Goal: Feedback & Contribution: Contribute content

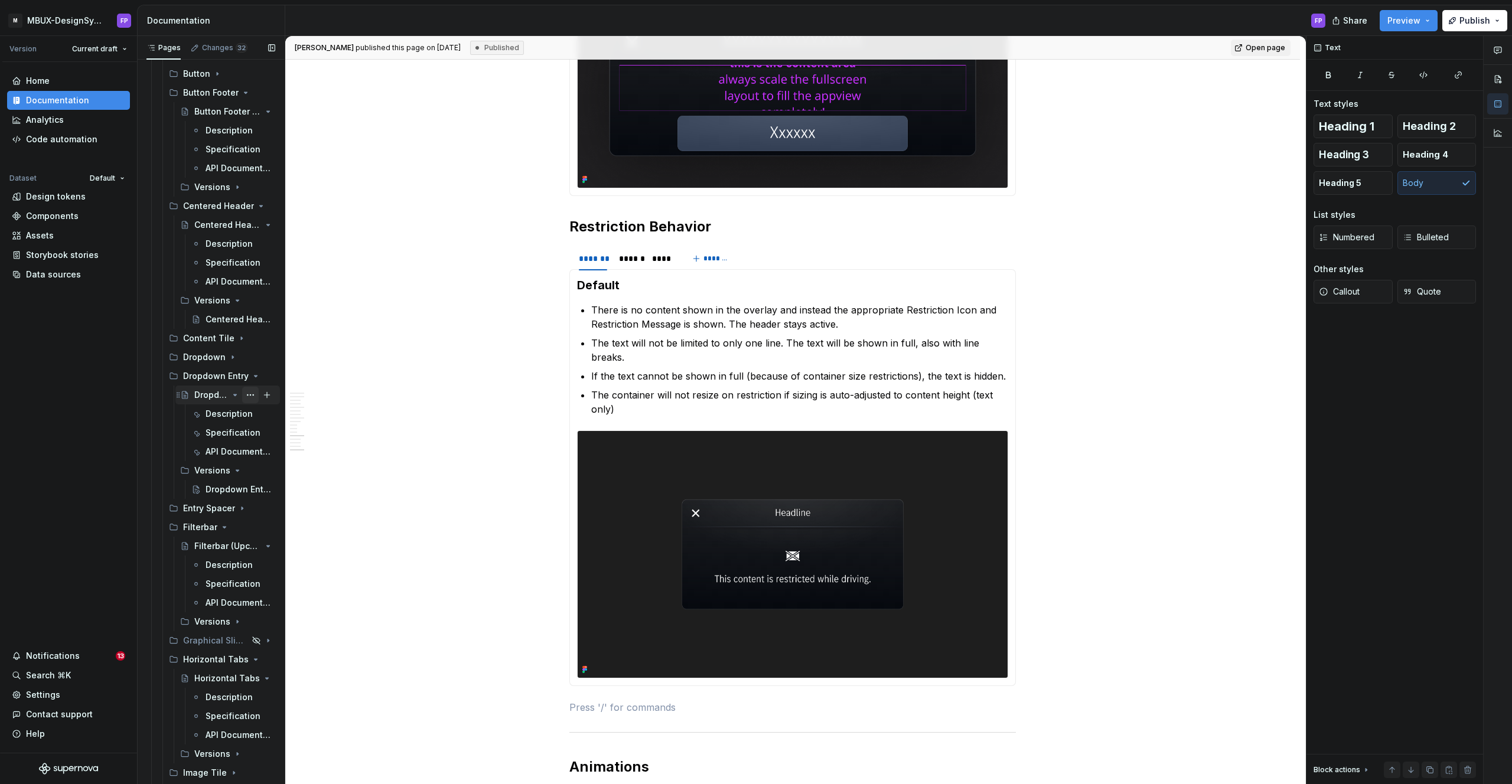
scroll to position [2016, 0]
click at [212, 405] on div "Description" at bounding box center [222, 404] width 34 height 12
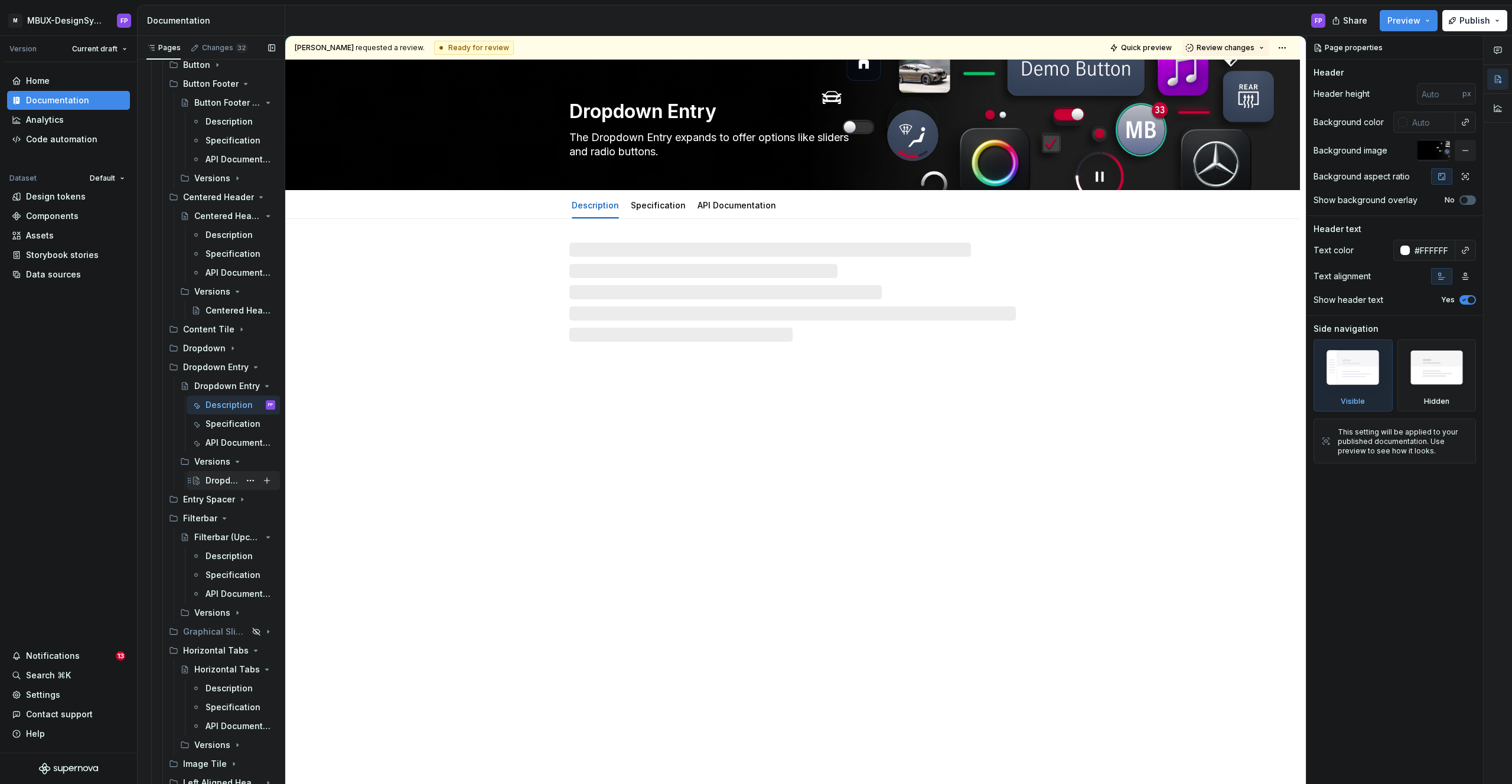
click at [222, 480] on div "Dropdown Entry - Versions" at bounding box center [222, 481] width 34 height 12
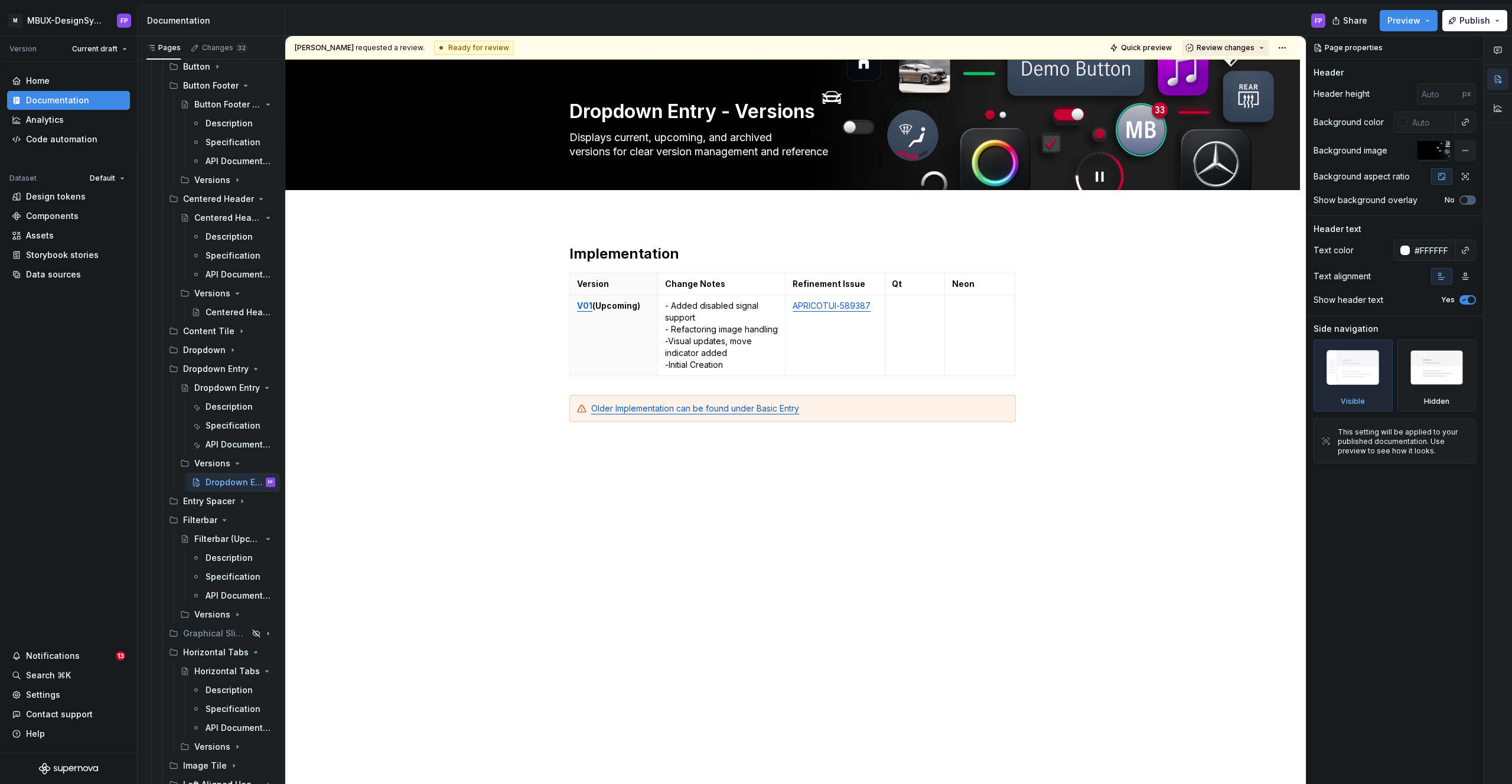
click at [1247, 44] on span "Review changes" at bounding box center [1226, 47] width 58 height 10
click at [1232, 71] on div "Approve" at bounding box center [1264, 71] width 103 height 12
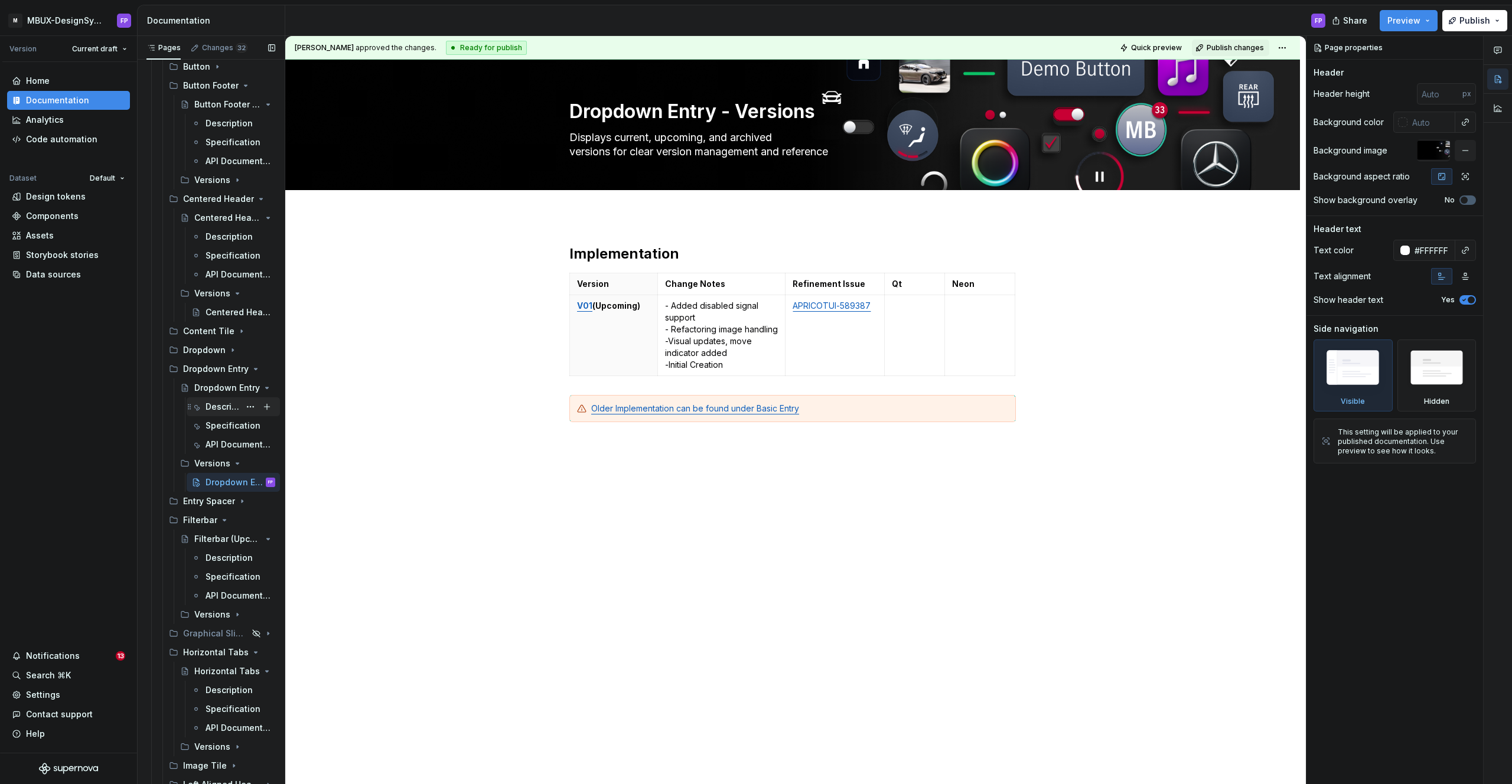
click at [217, 402] on div "Description" at bounding box center [222, 407] width 34 height 12
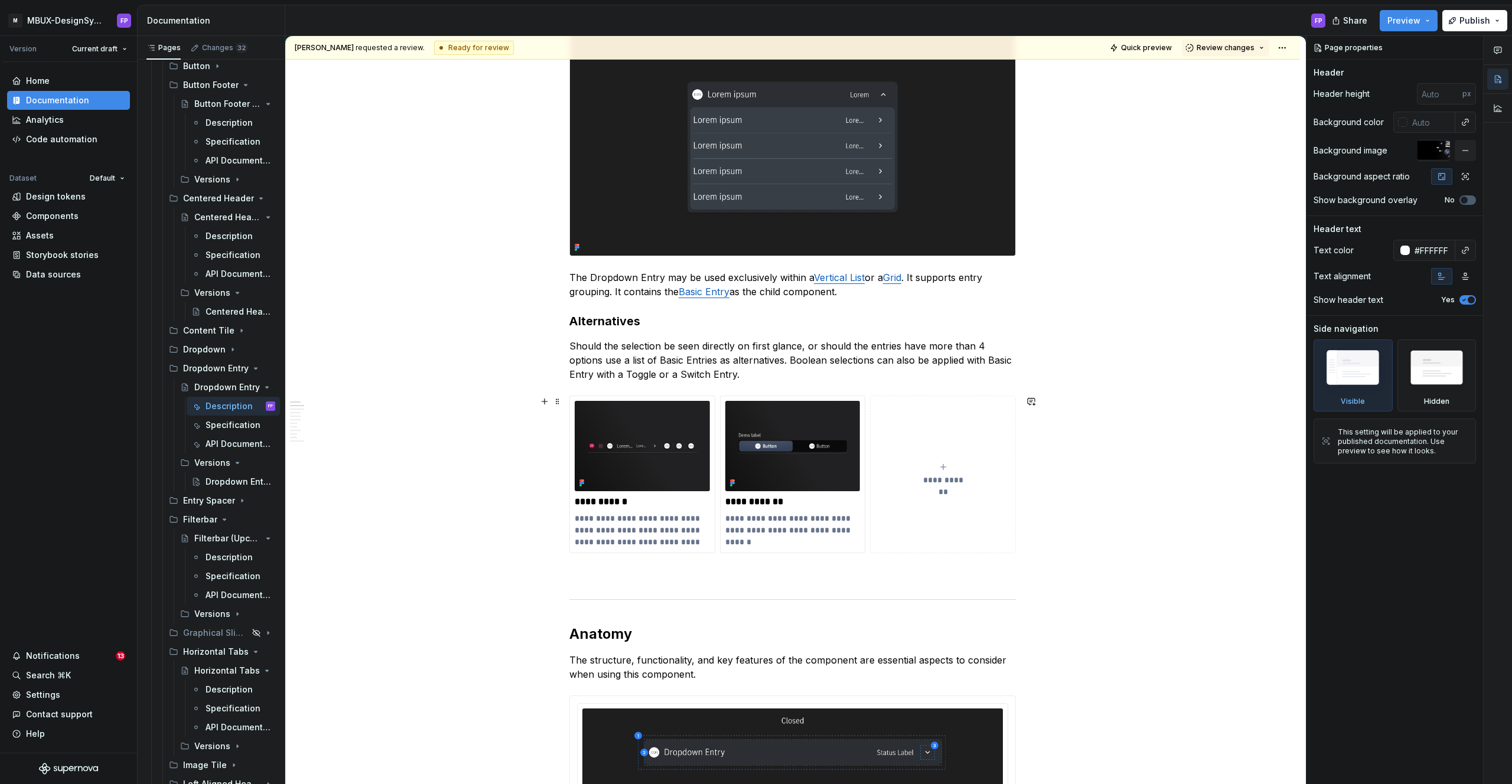
scroll to position [260, 0]
click at [792, 360] on p "Should the selection be seen directly on first glance, or should the entries ha…" at bounding box center [792, 359] width 447 height 42
type textarea "*"
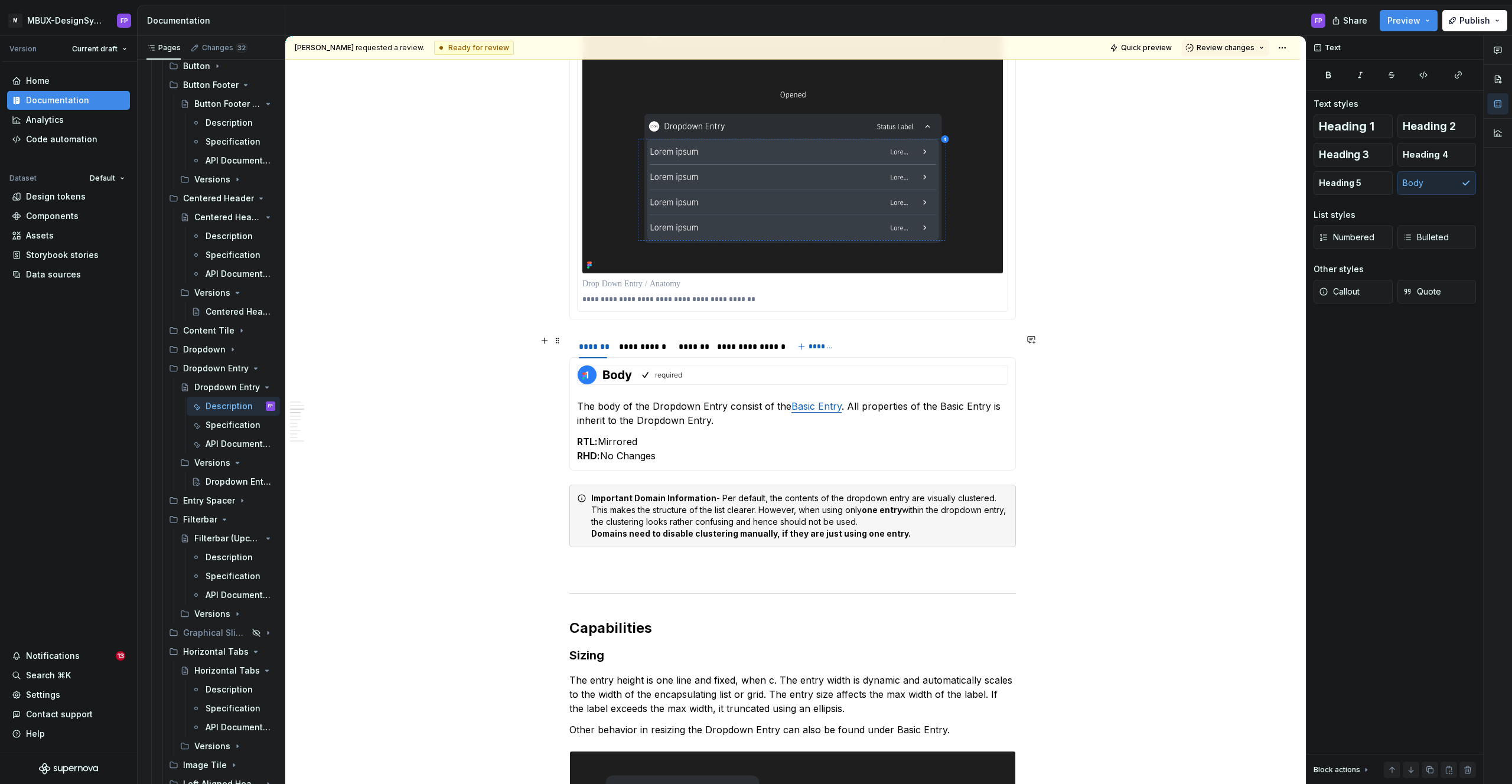
scroll to position [997, 0]
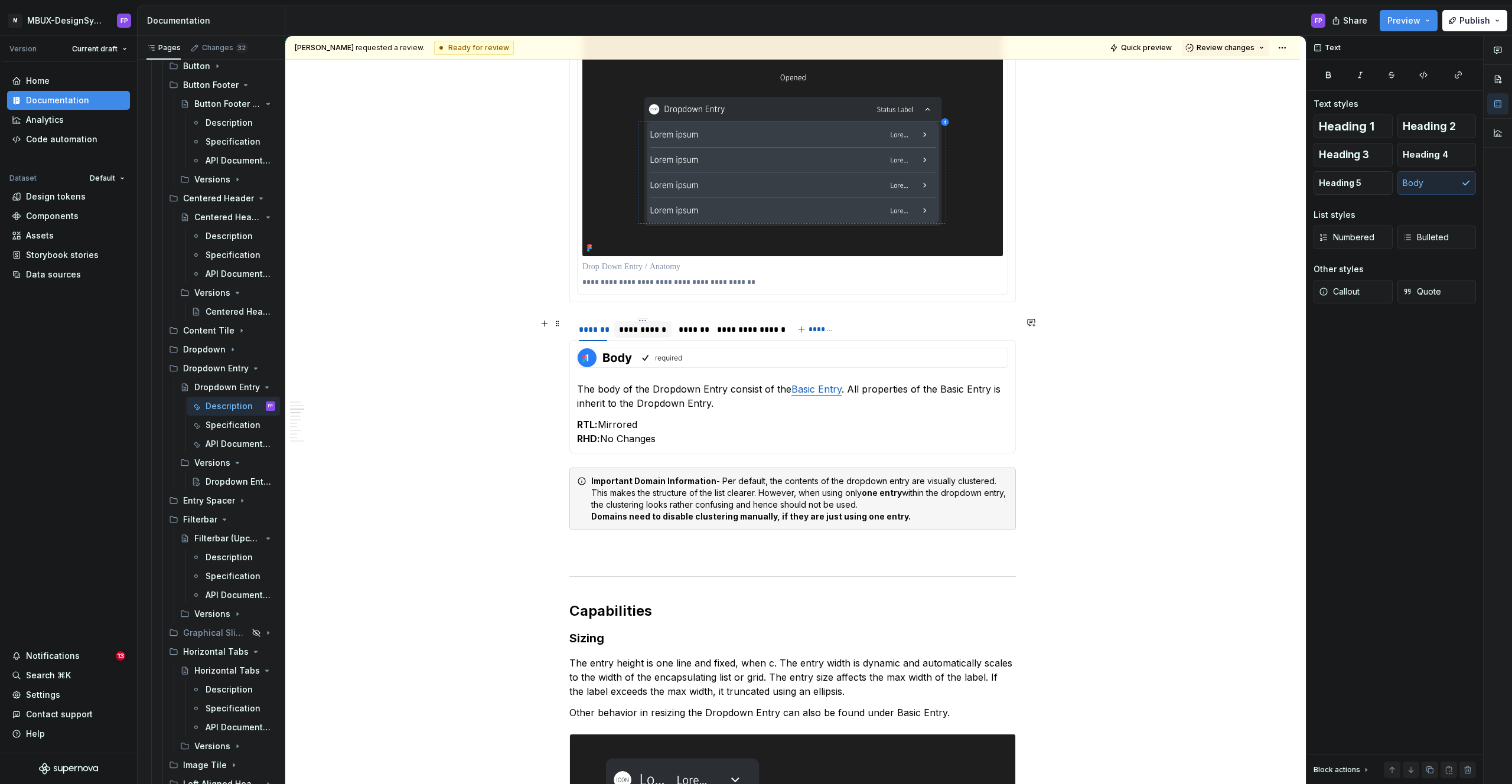
click at [649, 326] on div "**********" at bounding box center [643, 330] width 47 height 12
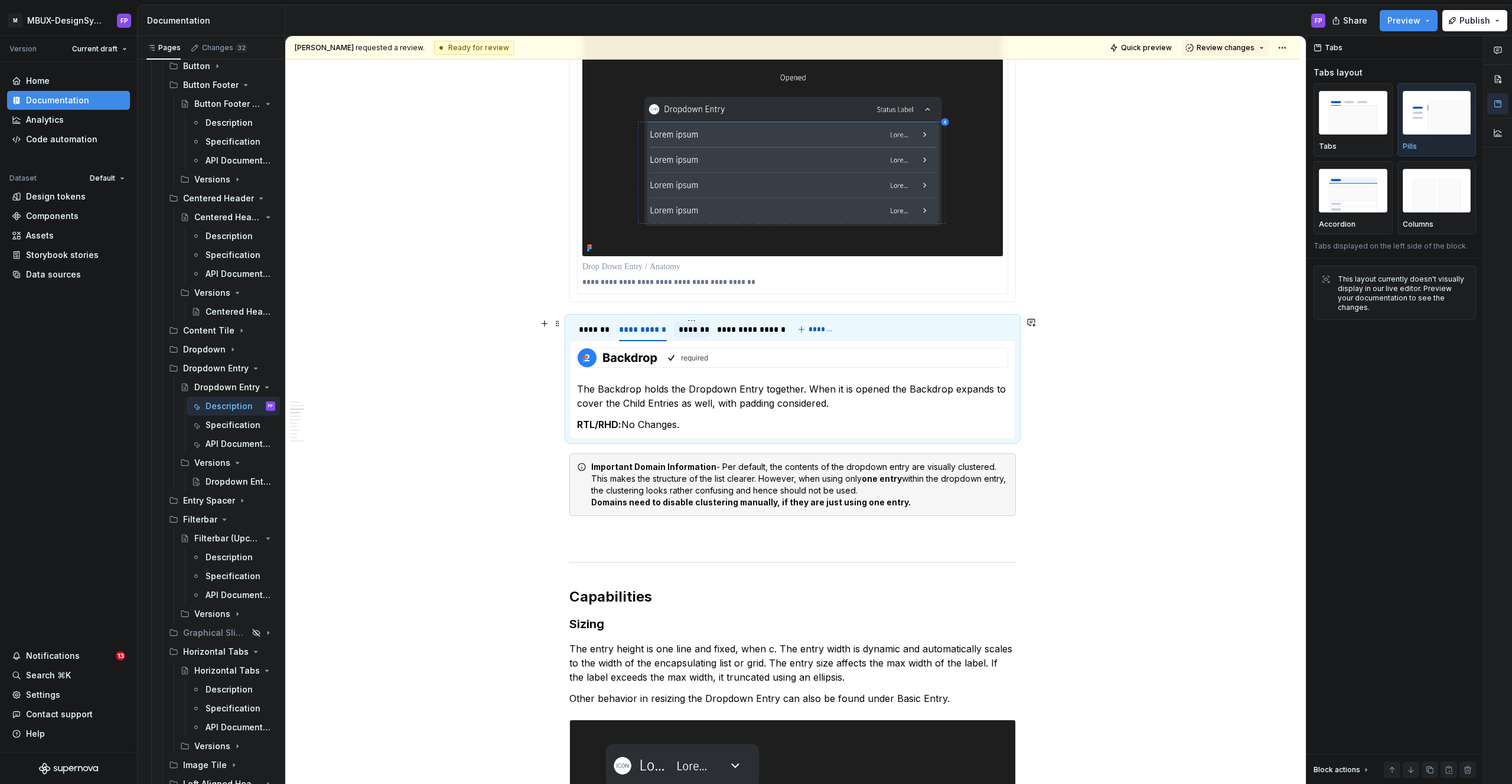
click at [685, 326] on div "*******" at bounding box center [692, 330] width 27 height 12
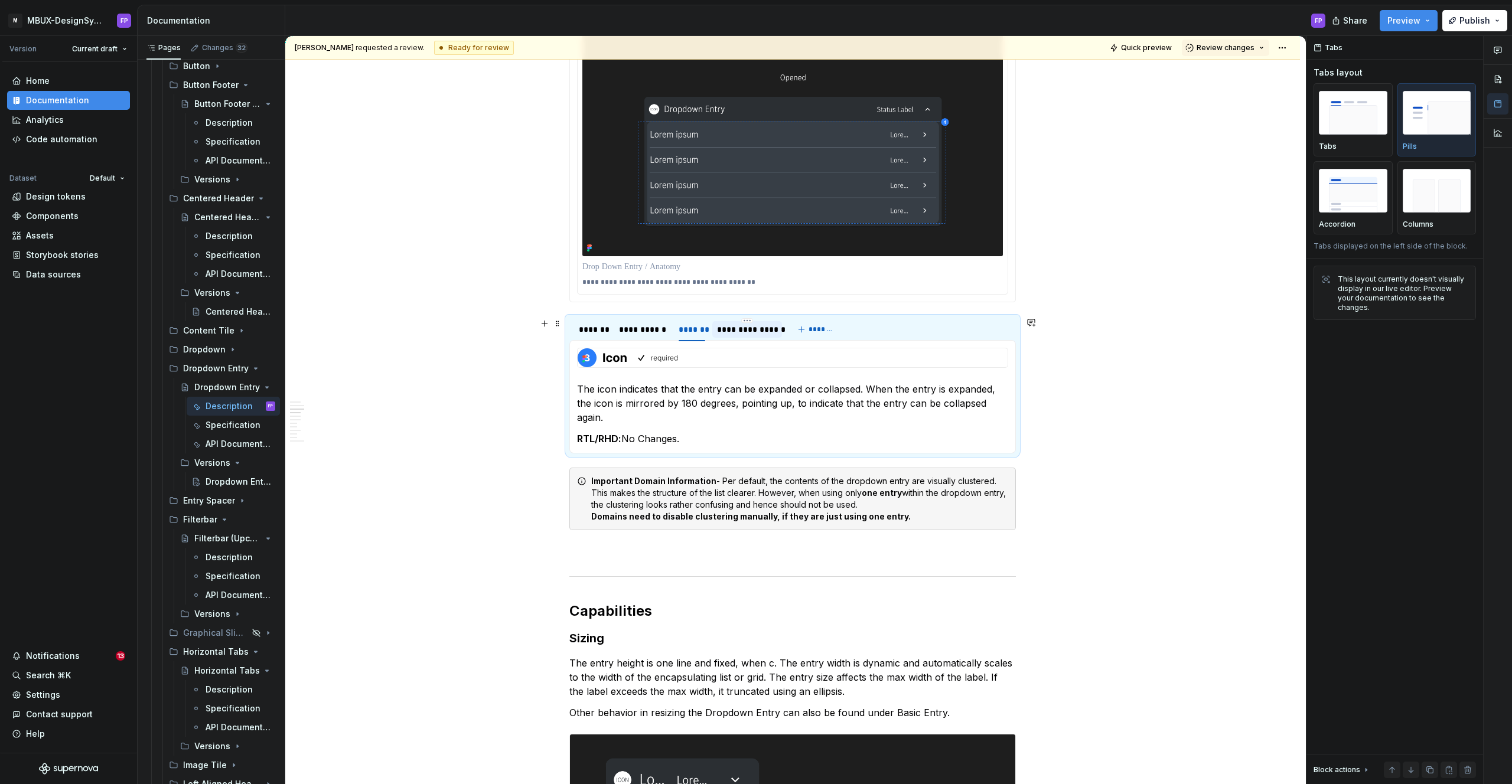
click at [733, 328] on div "**********" at bounding box center [747, 330] width 60 height 12
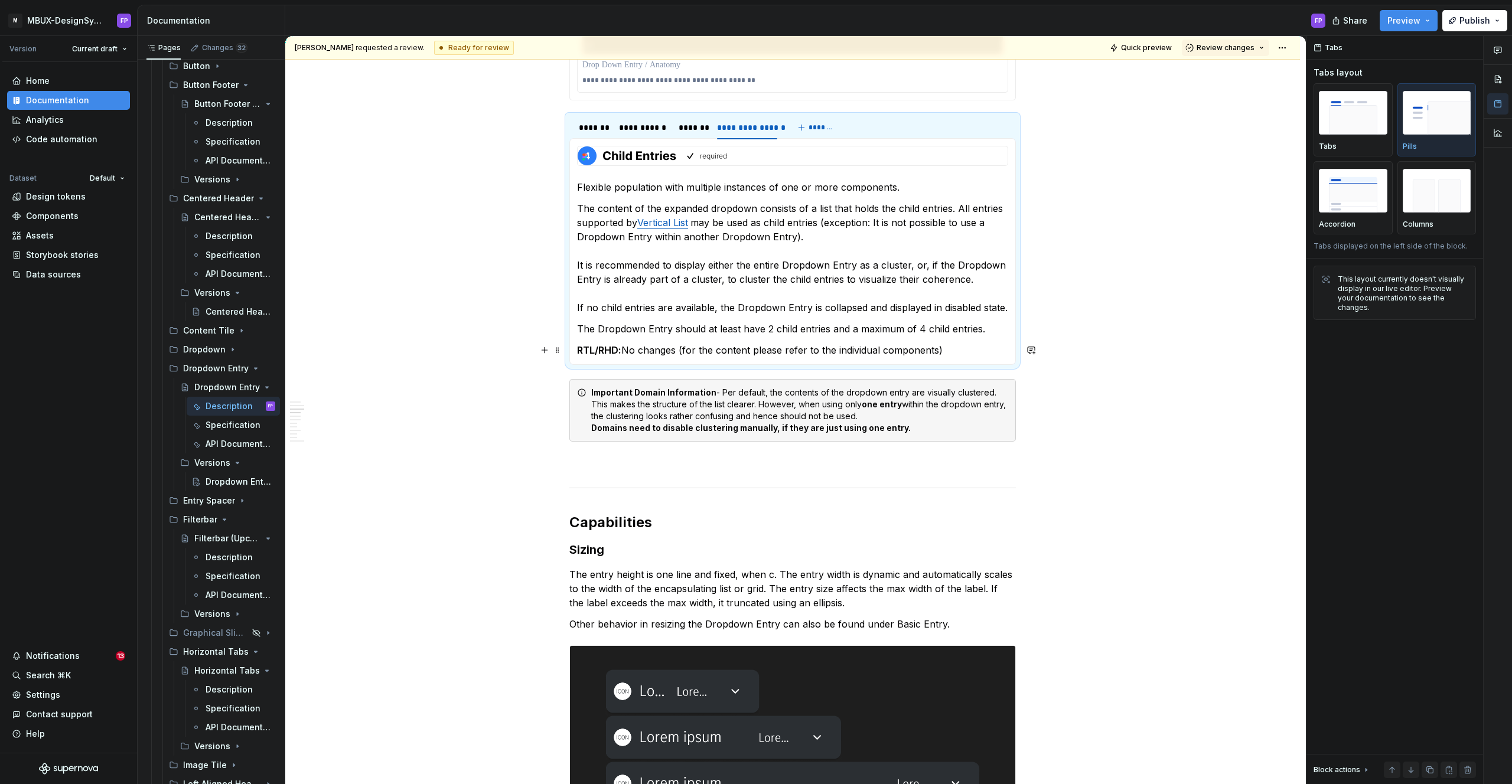
scroll to position [1189, 0]
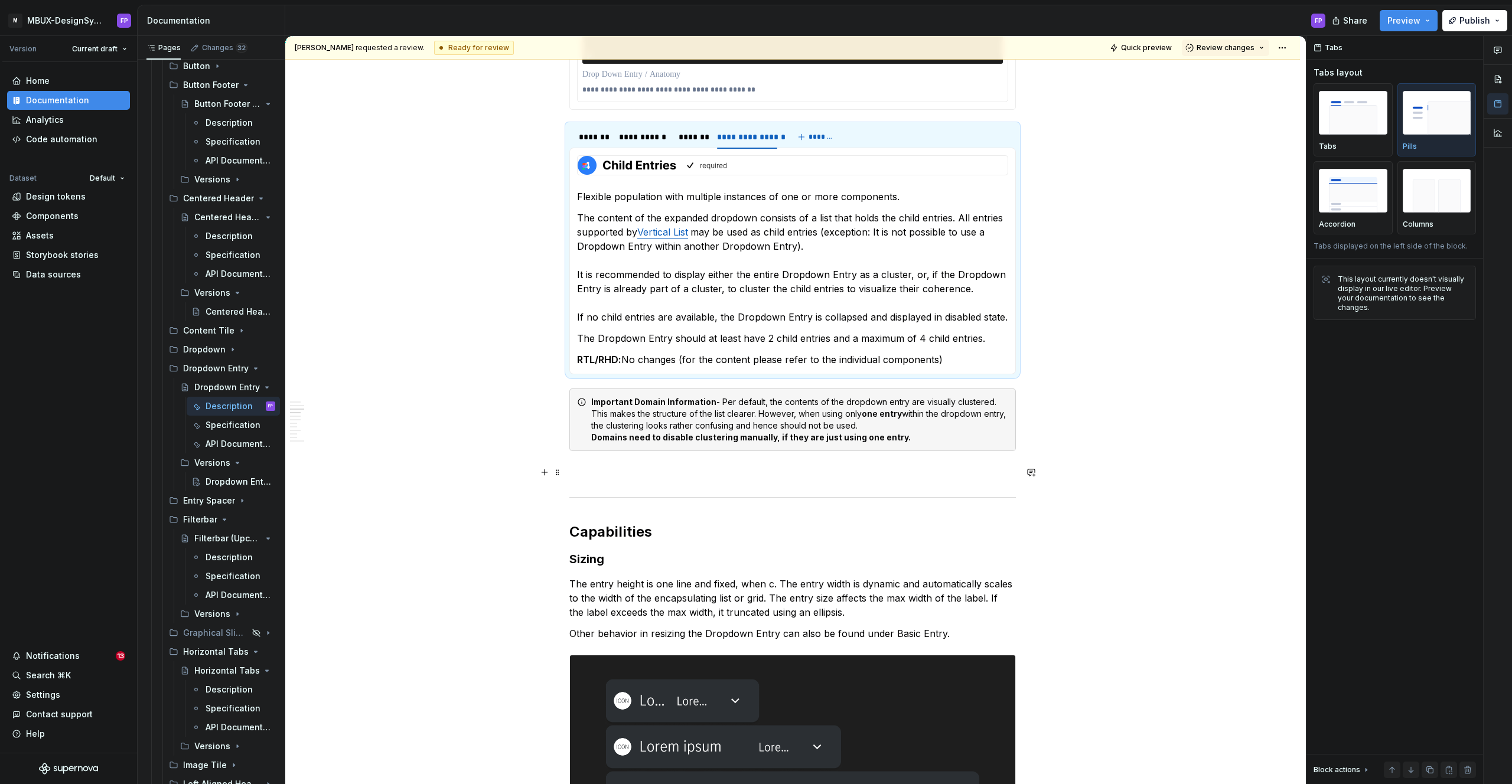
click at [656, 476] on p at bounding box center [792, 472] width 447 height 14
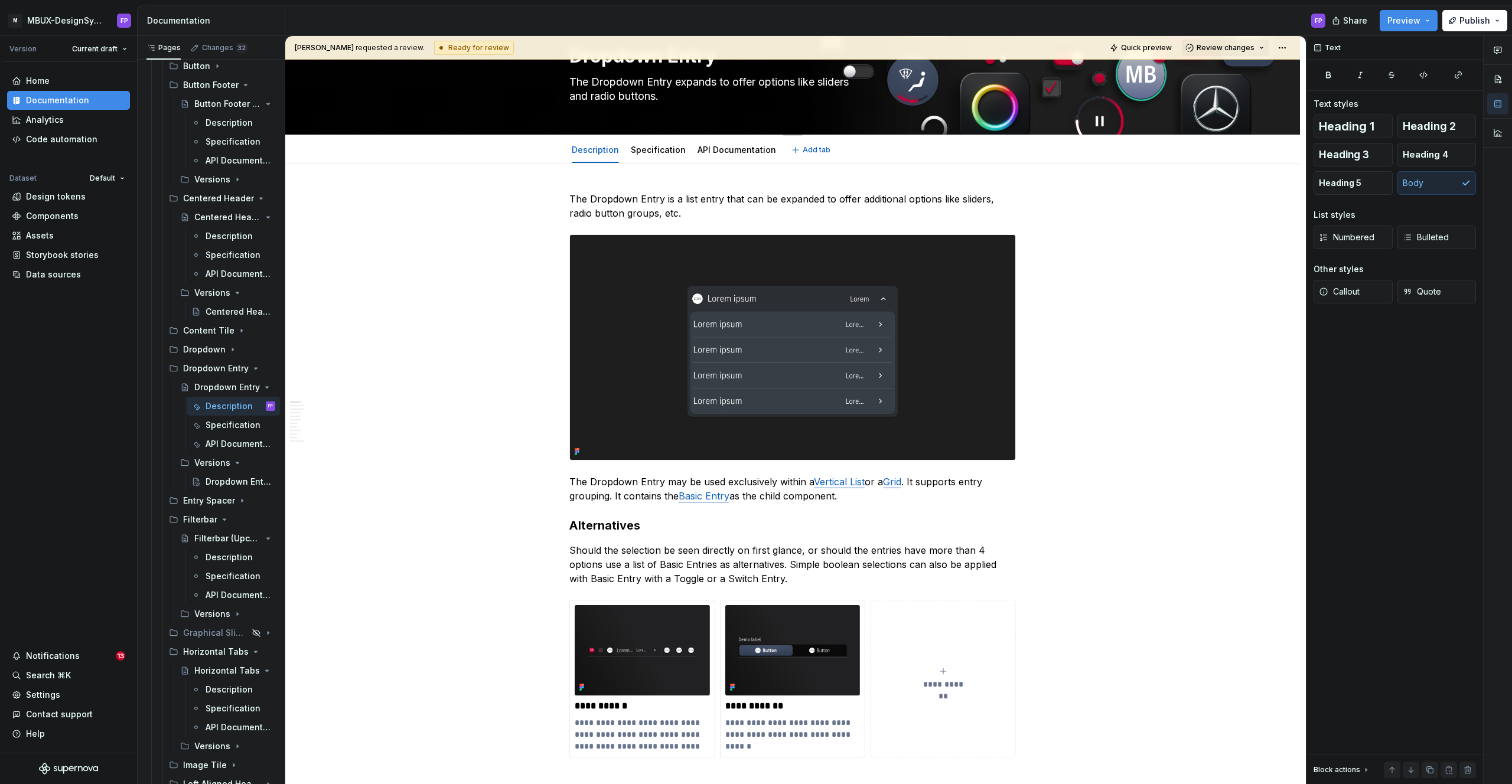
scroll to position [0, 0]
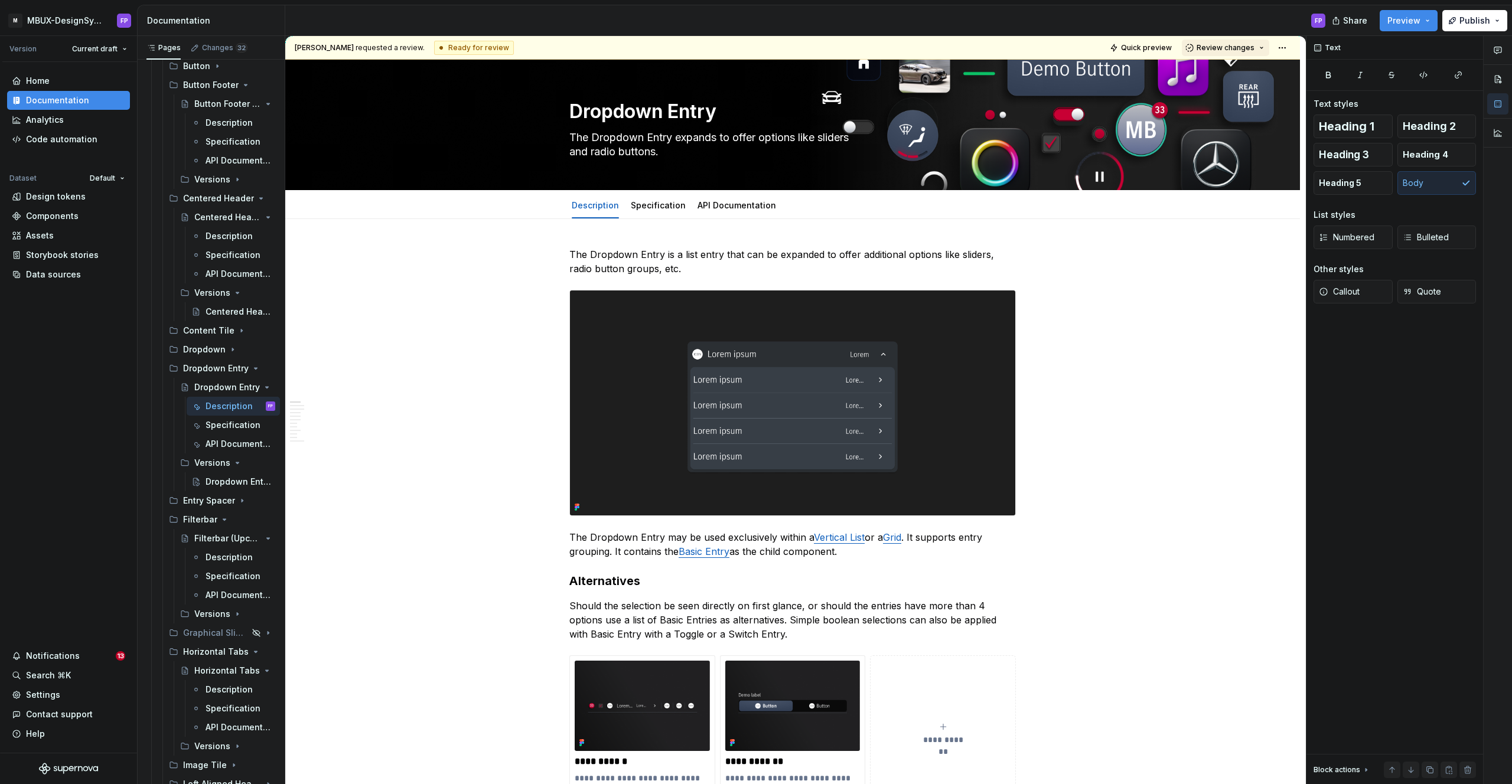
click at [1225, 41] on button "Review changes" at bounding box center [1226, 47] width 87 height 16
click at [1212, 73] on span "Approve This page is ready to publish." at bounding box center [1267, 76] width 147 height 30
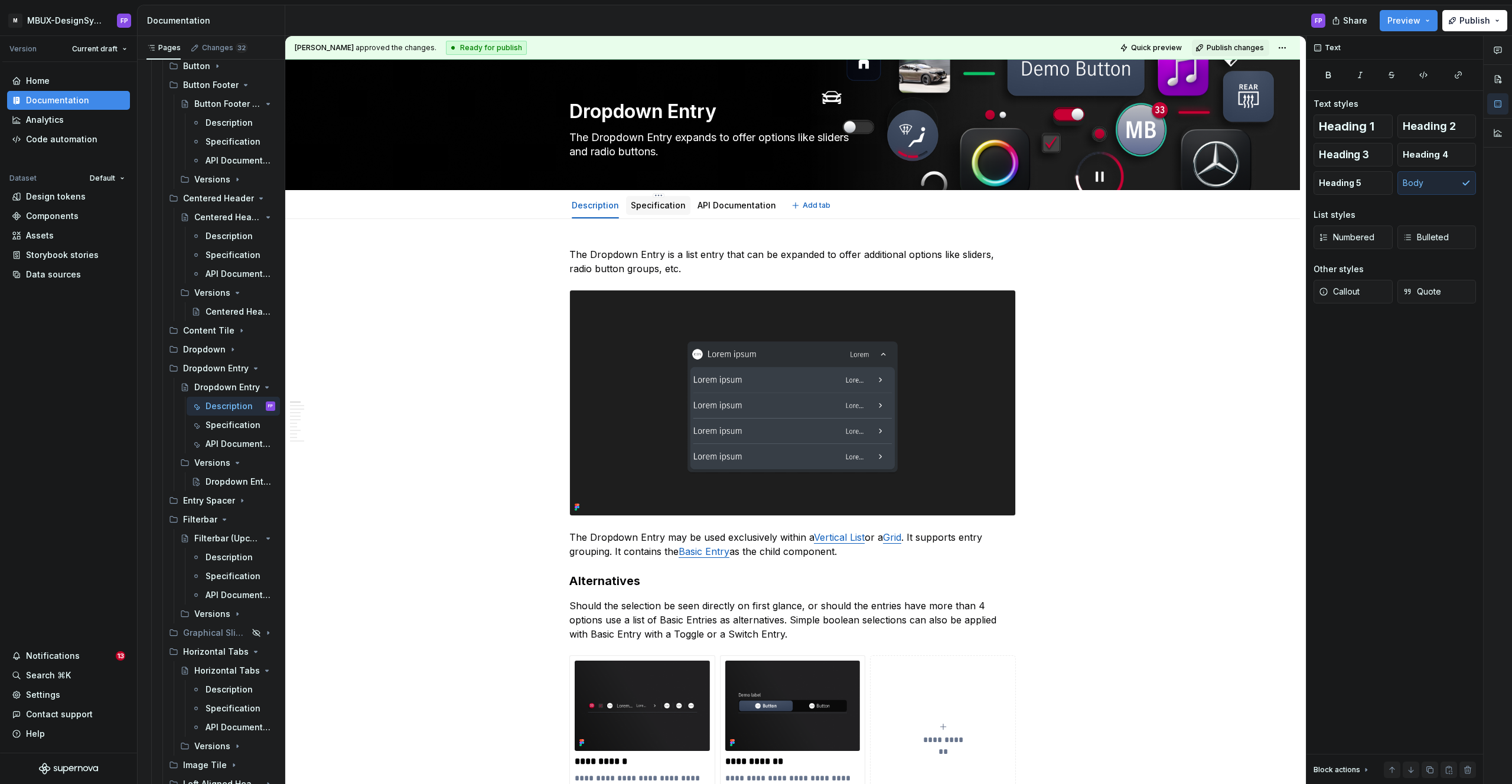
click at [657, 205] on link "Specification" at bounding box center [658, 205] width 55 height 10
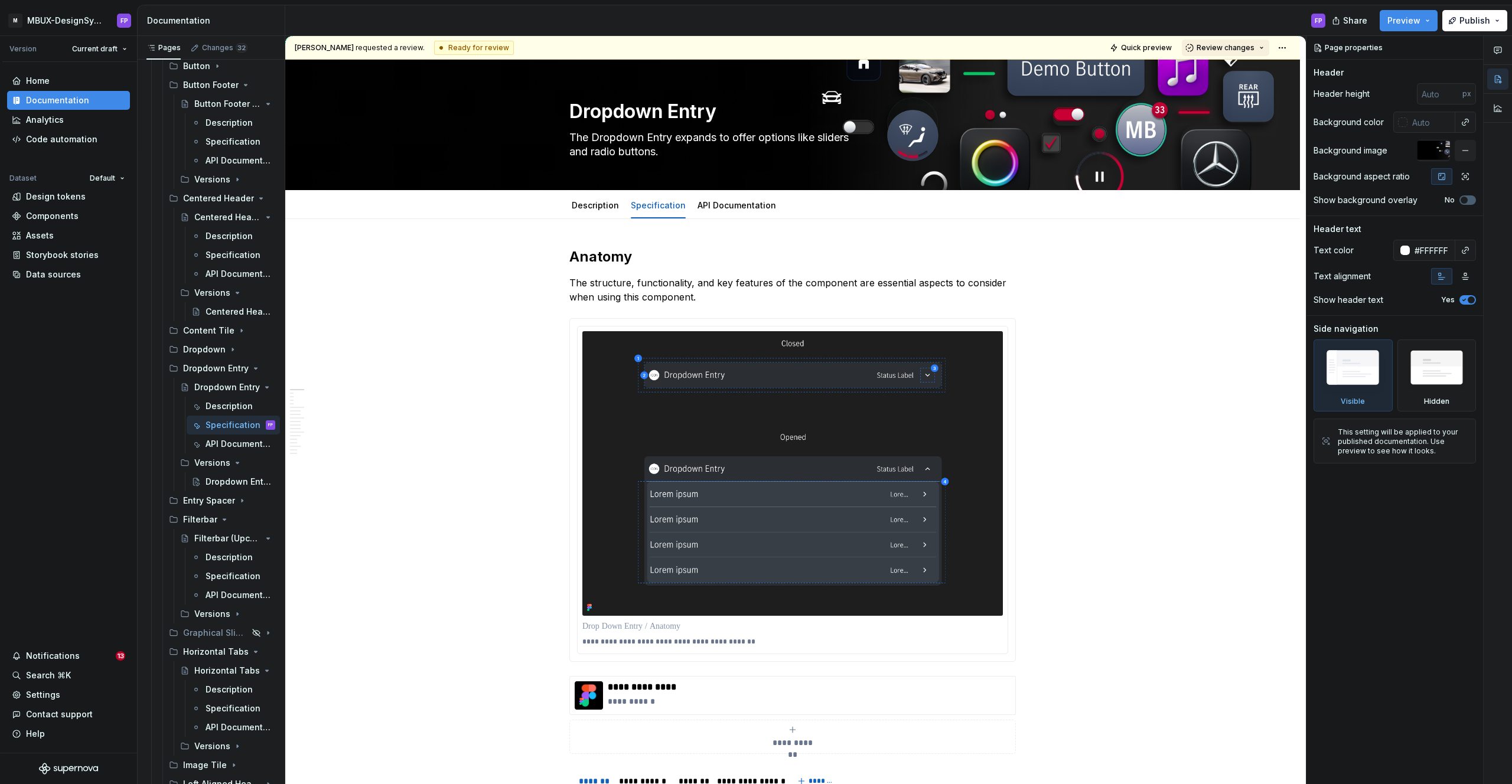
click at [1242, 47] on span "Review changes" at bounding box center [1226, 47] width 58 height 10
click at [1223, 72] on div "Approve" at bounding box center [1264, 71] width 103 height 12
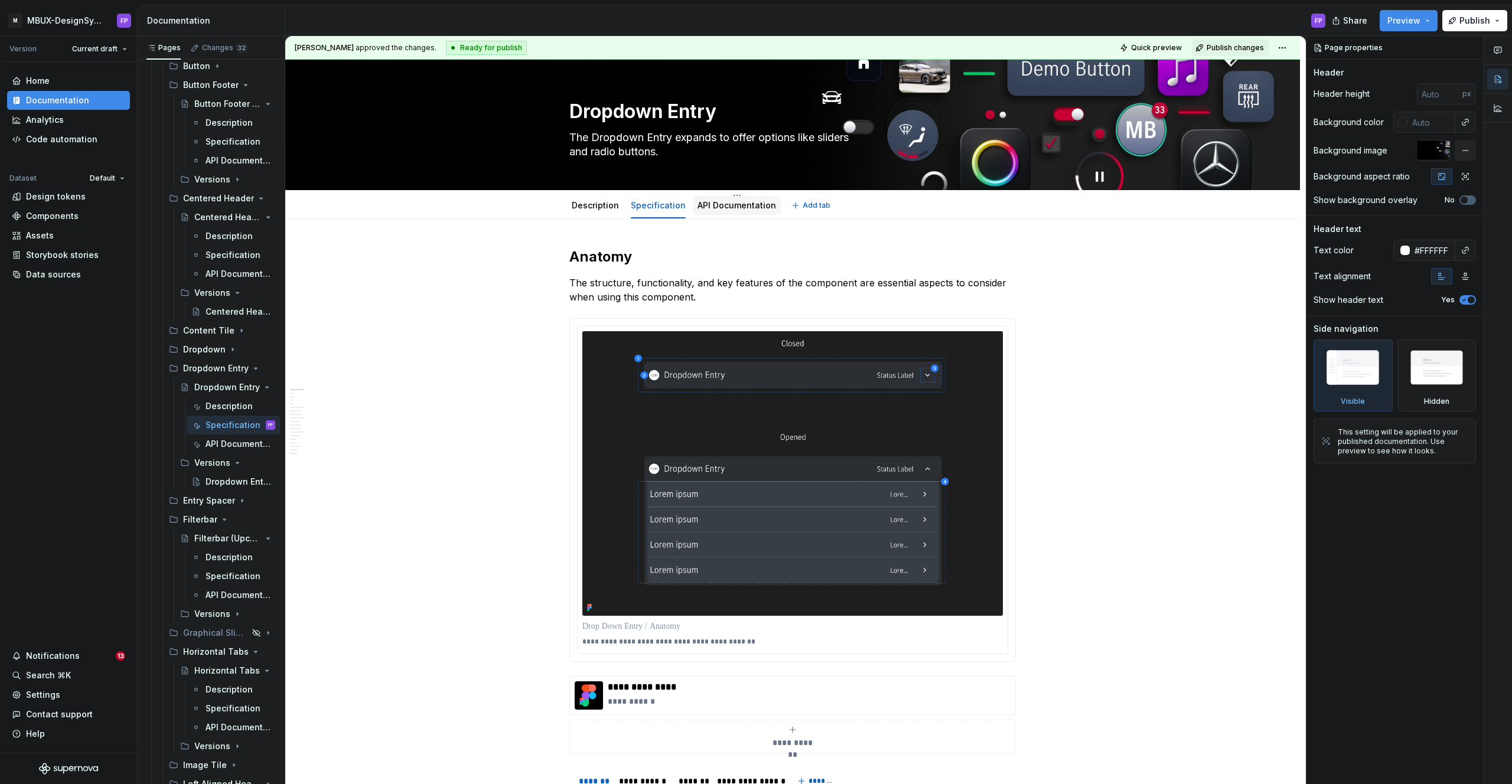
click at [743, 207] on link "API Documentation" at bounding box center [737, 205] width 79 height 10
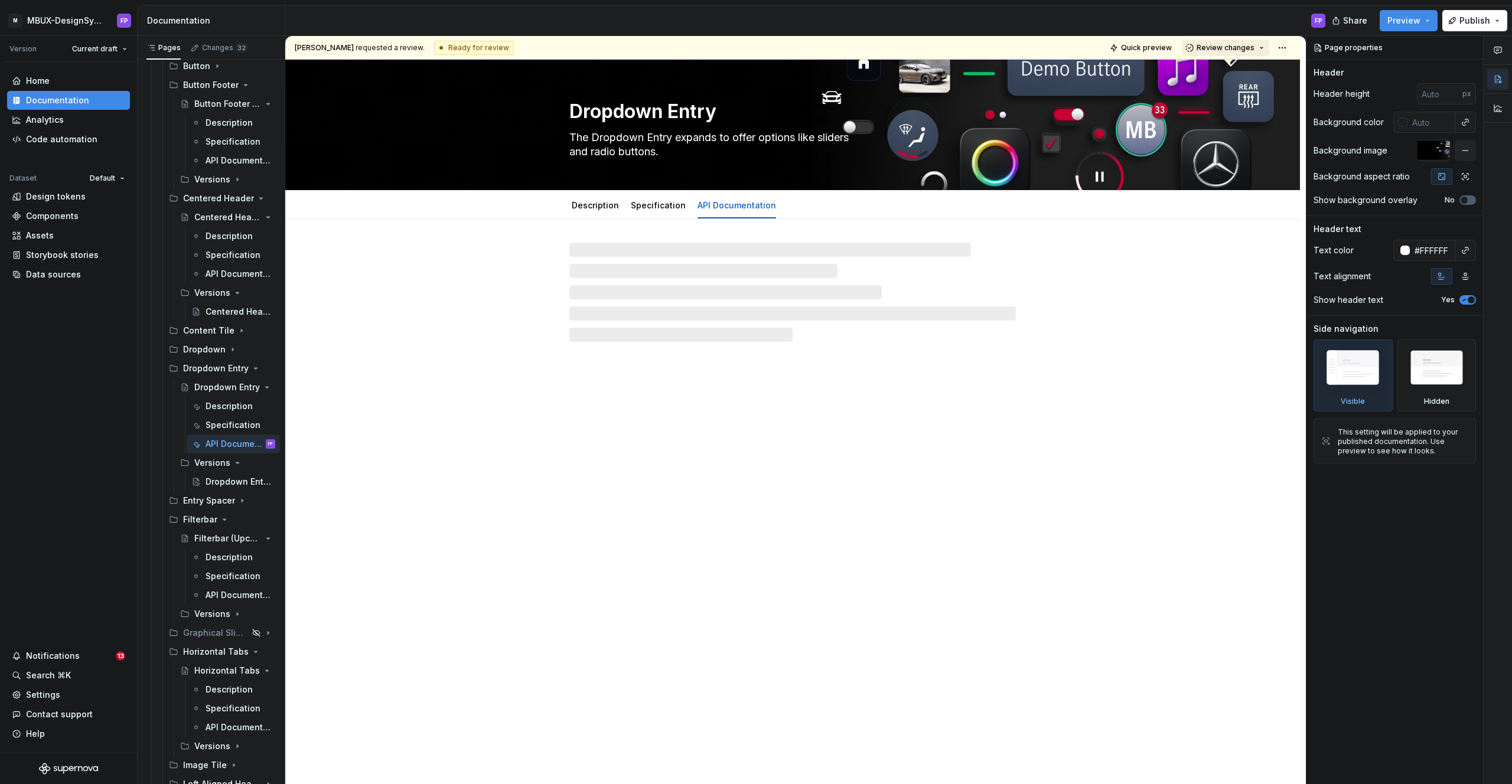
click at [1223, 50] on span "Review changes" at bounding box center [1226, 47] width 58 height 10
click at [1213, 80] on div "This page is ready to publish." at bounding box center [1264, 82] width 103 height 10
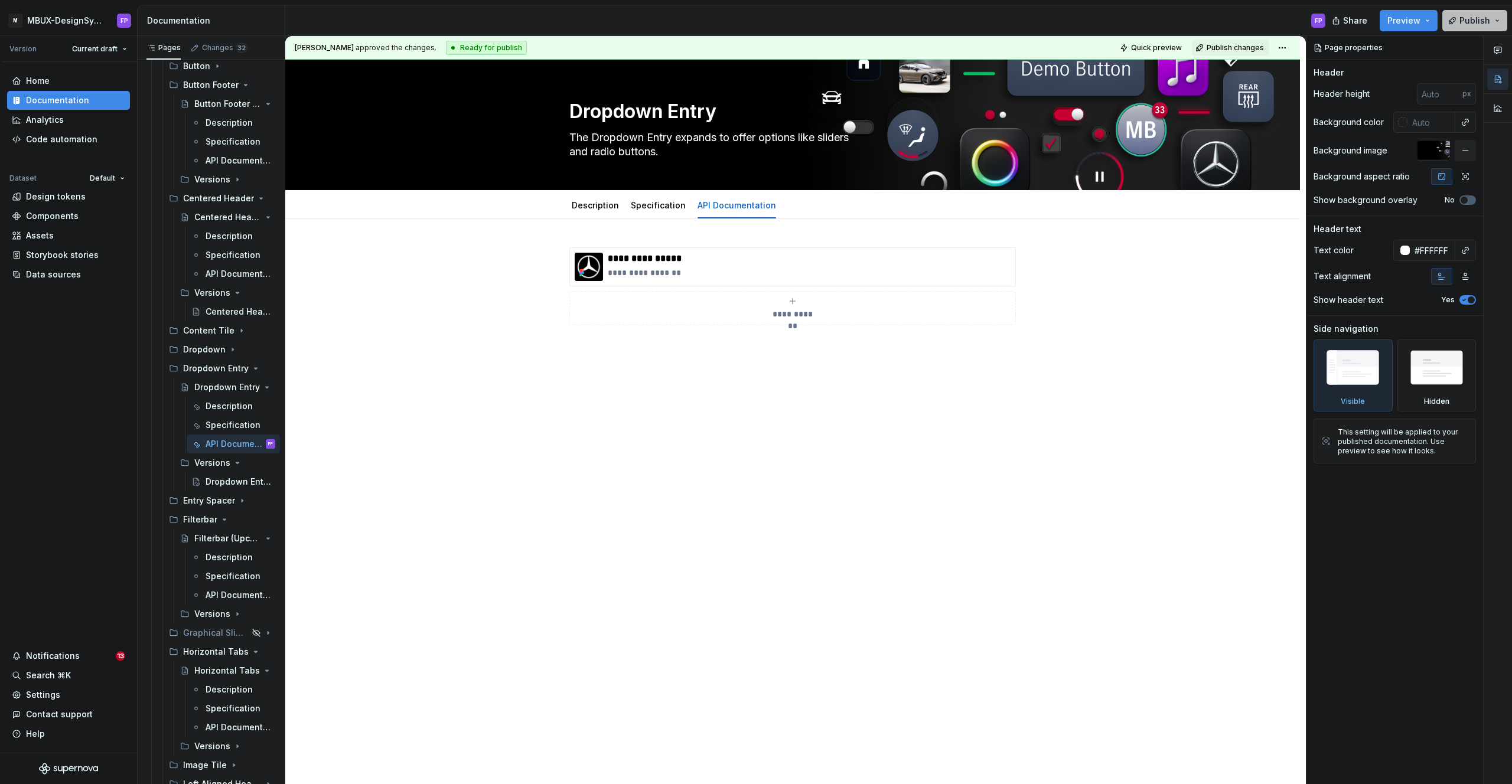
click at [1469, 25] on span "Publish" at bounding box center [1474, 21] width 30 height 12
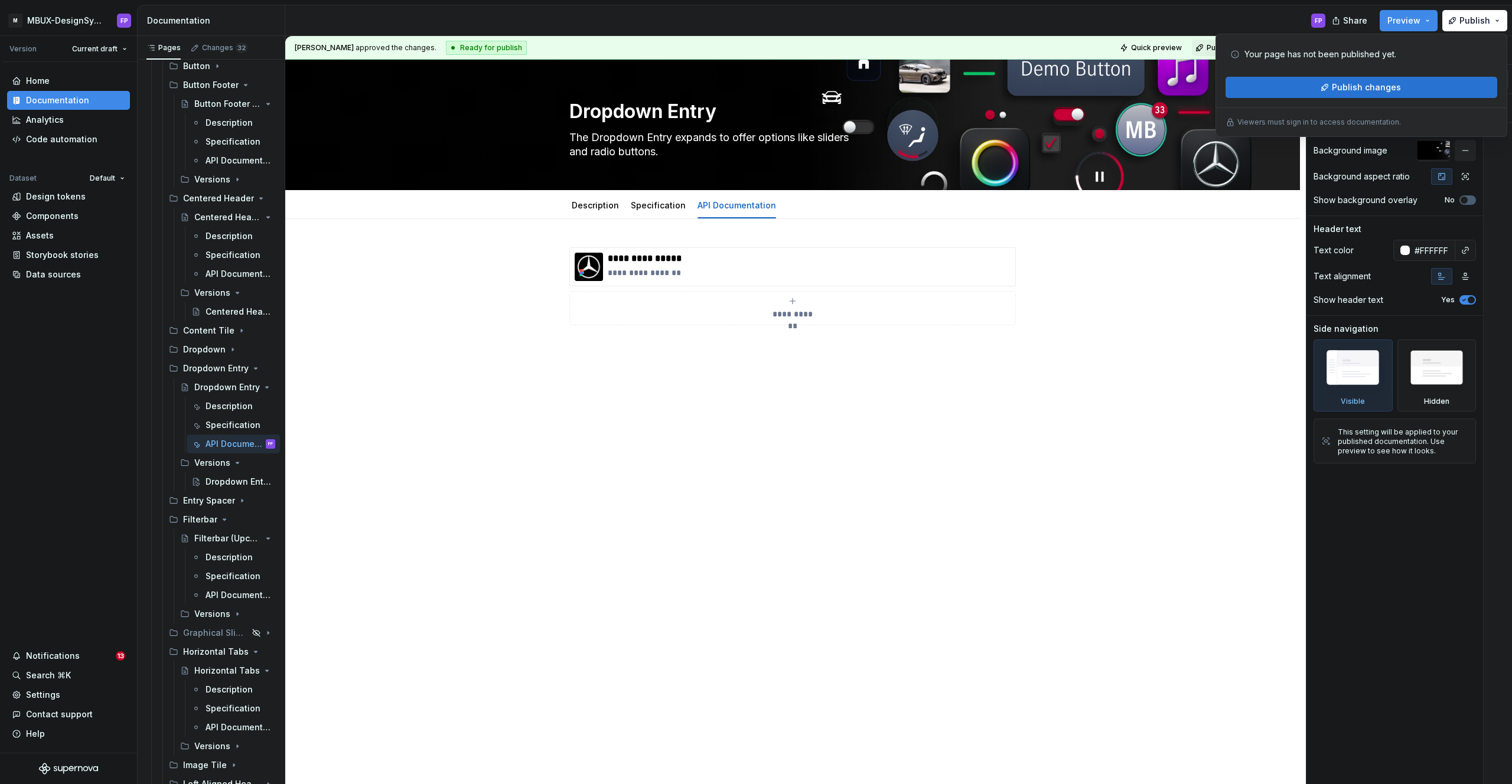
click at [1359, 85] on span "Publish changes" at bounding box center [1366, 87] width 69 height 12
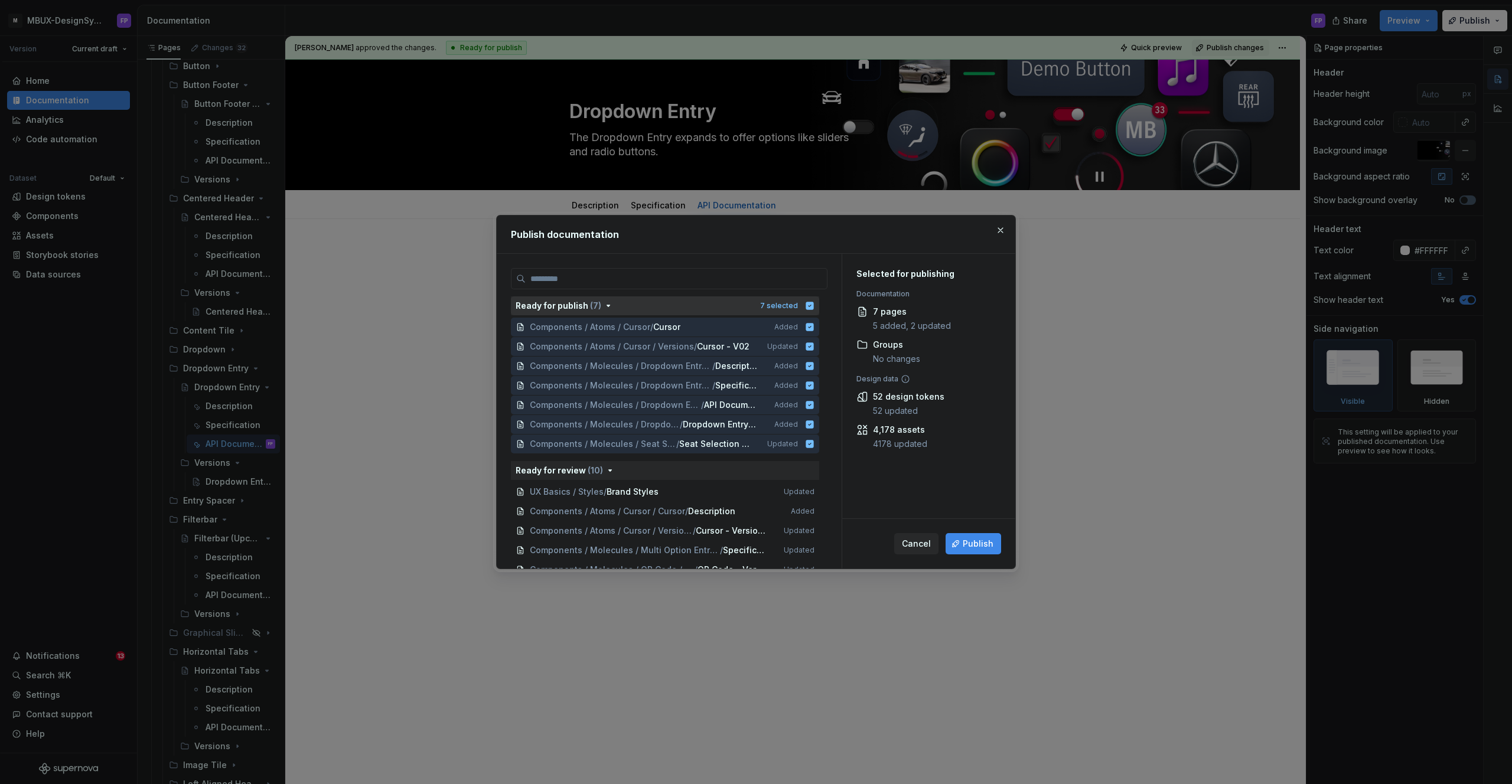
click at [814, 307] on icon "button" at bounding box center [810, 305] width 7 height 7
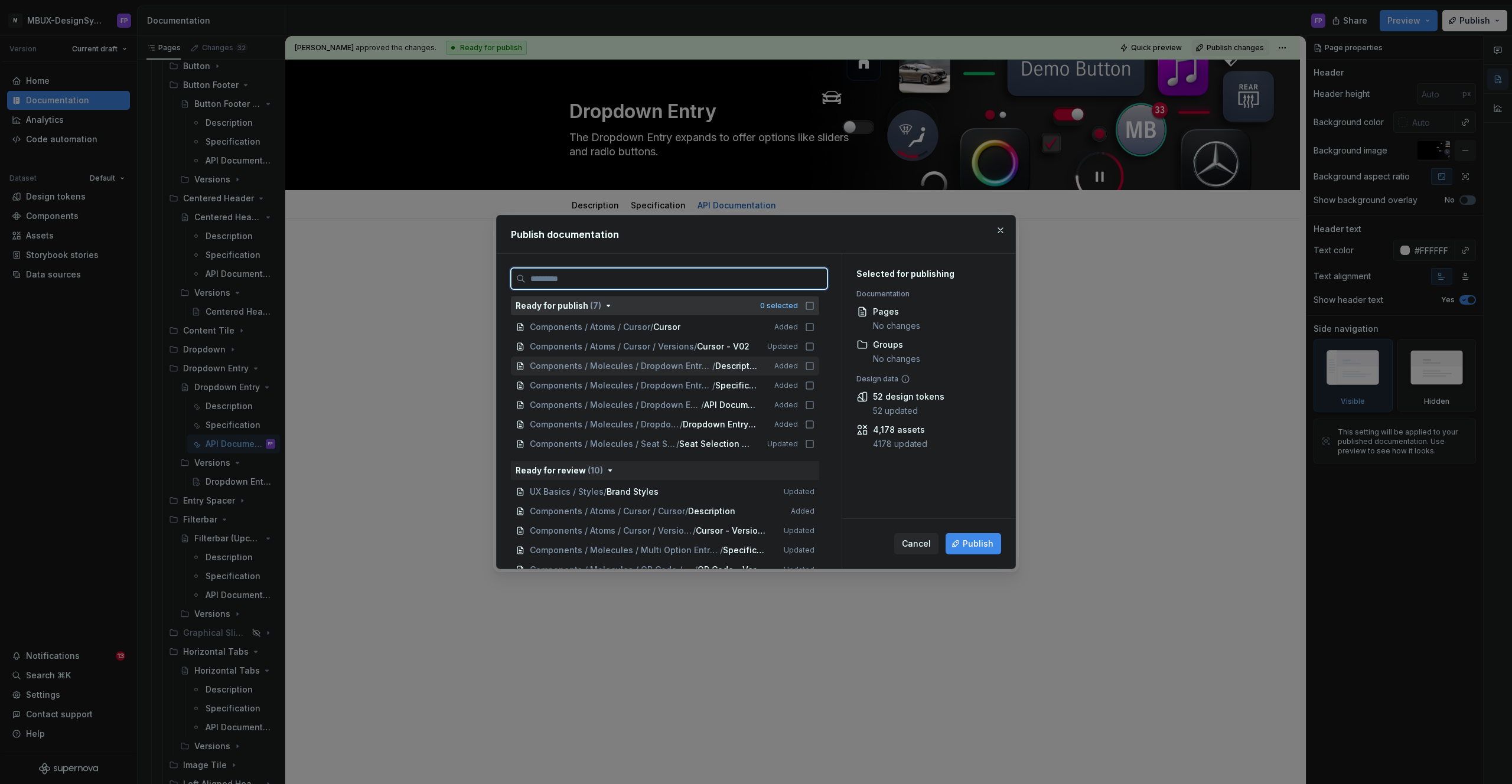
click at [815, 366] on icon at bounding box center [809, 366] width 10 height 10
click at [815, 379] on div "Components / Molecules / Dropdown Entry / Dropdown Entry / Specification Added" at bounding box center [665, 386] width 308 height 19
click at [818, 398] on div "Components / Molecules / Dropdown Entry / Dropdown Entry / API Documentation Ad…" at bounding box center [665, 405] width 308 height 19
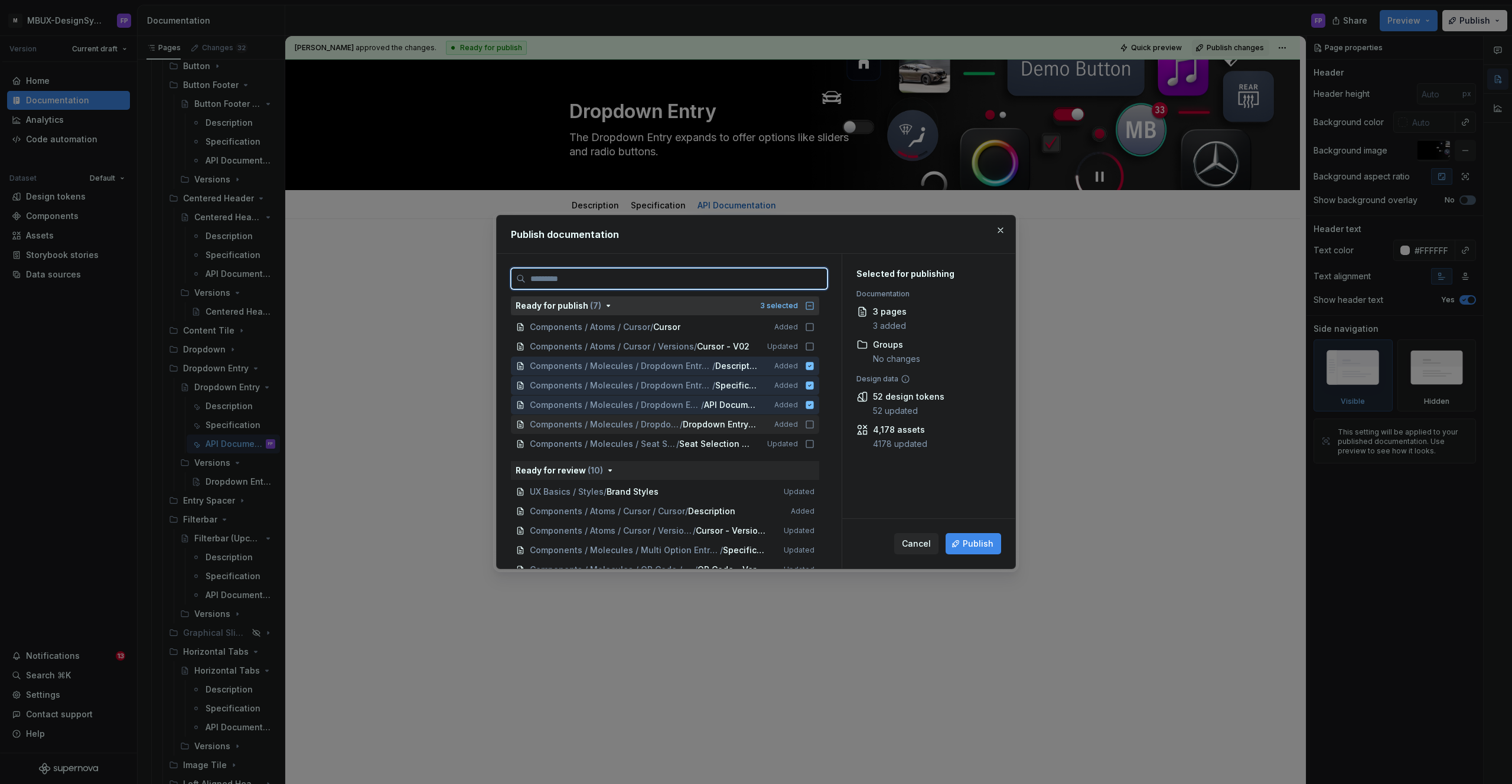
click at [815, 425] on icon at bounding box center [809, 425] width 10 height 10
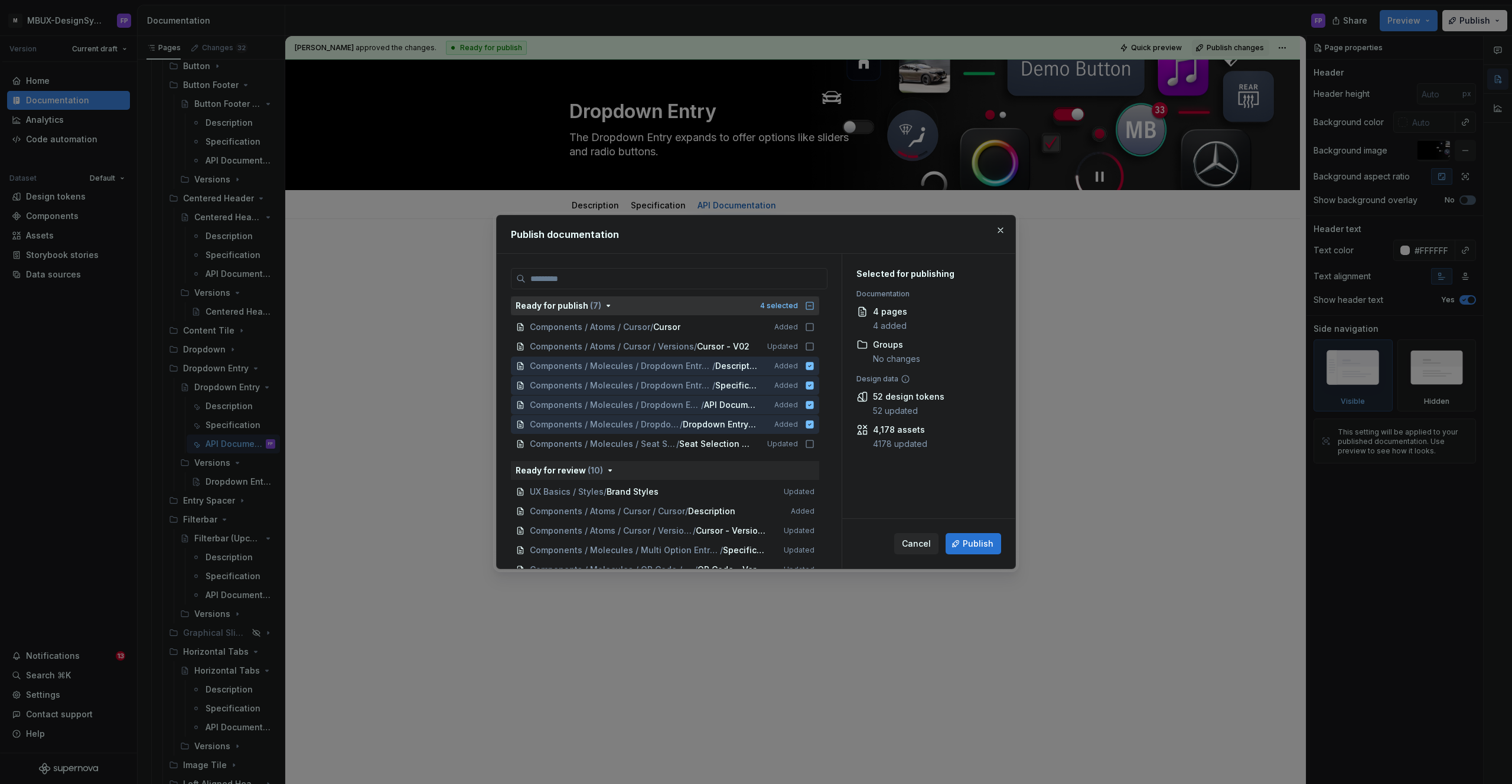
click at [959, 542] on button "Publish" at bounding box center [973, 544] width 56 height 21
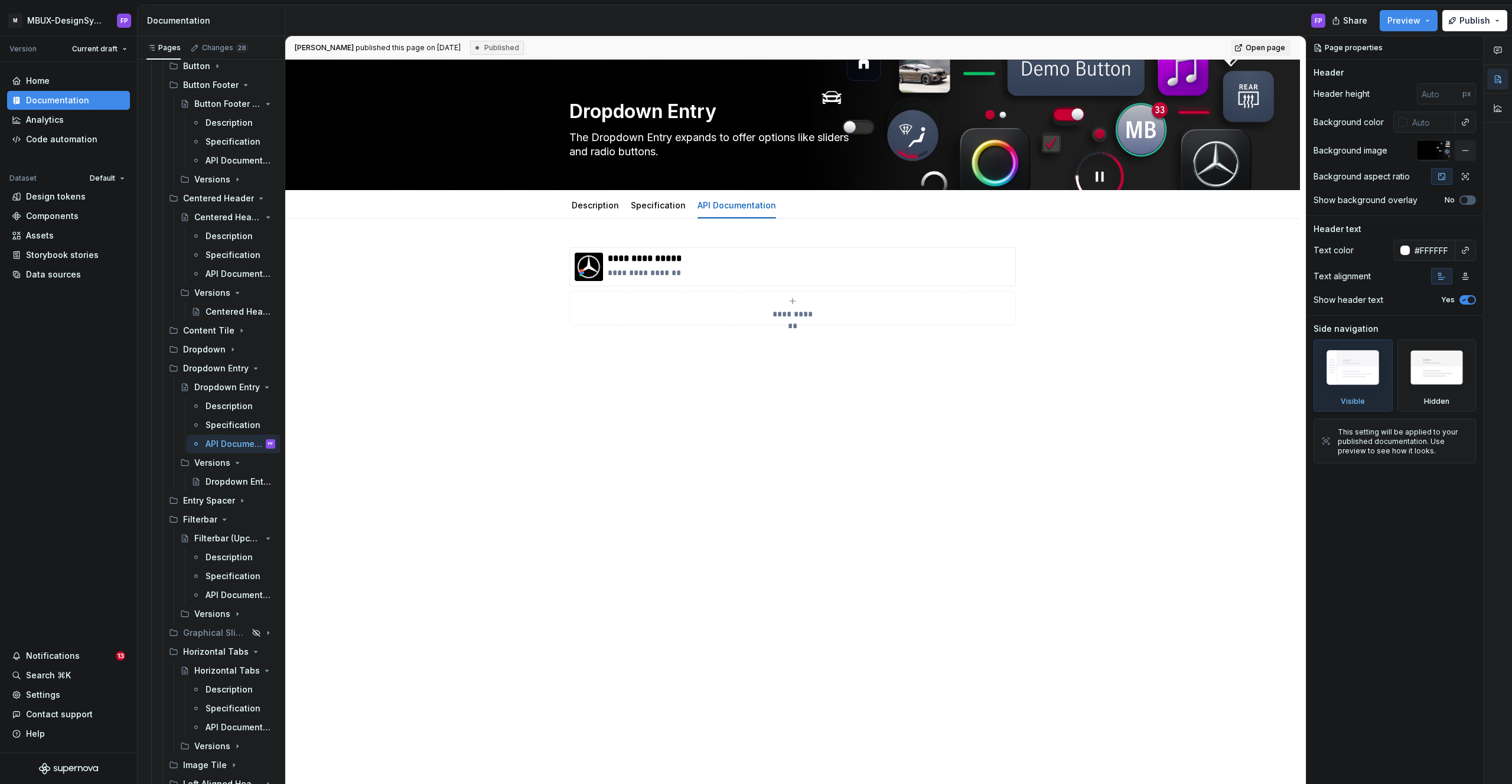
type textarea "*"
